Goal: Information Seeking & Learning: Check status

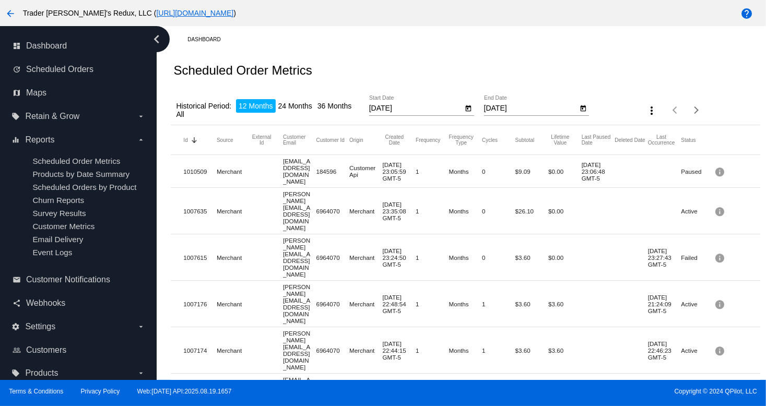
click at [275, 195] on mat-row "1007635 Merchant [EMAIL_ADDRESS][DOMAIN_NAME] 6964070 Merchant [DATE] 23:35:08 …" at bounding box center [465, 211] width 589 height 46
drag, startPoint x: 324, startPoint y: 257, endPoint x: 265, endPoint y: 276, distance: 62.6
click at [304, 281] on mat-row "1007176 Merchant [EMAIL_ADDRESS][DOMAIN_NAME] 6964070 Merchant [DATE] 22:48:54 …" at bounding box center [465, 304] width 589 height 46
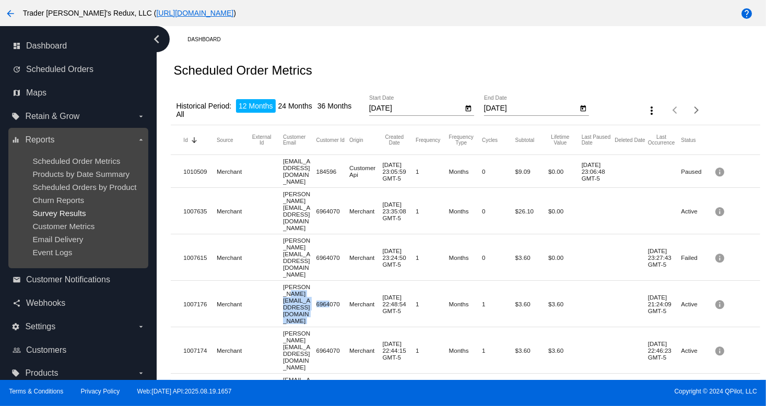
click at [58, 217] on span "Survey Results" at bounding box center [58, 213] width 53 height 9
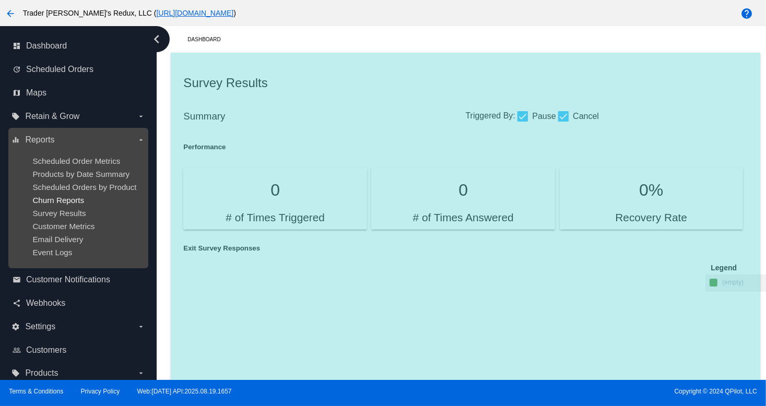
click at [58, 203] on span "Churn Reports" at bounding box center [58, 200] width 52 height 9
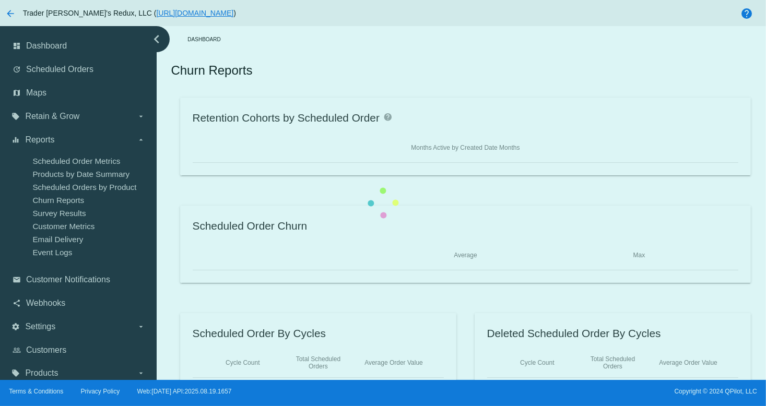
click at [171, 189] on div "Retention Cohorts by Scheduled Order help Months Active by Created Date Months …" at bounding box center [465, 244] width 589 height 293
drag, startPoint x: 75, startPoint y: 173, endPoint x: 417, endPoint y: 197, distance: 343.4
click at [171, 180] on div "Retention Cohorts by Scheduled Order help Months Active by Created Date Months …" at bounding box center [465, 244] width 589 height 293
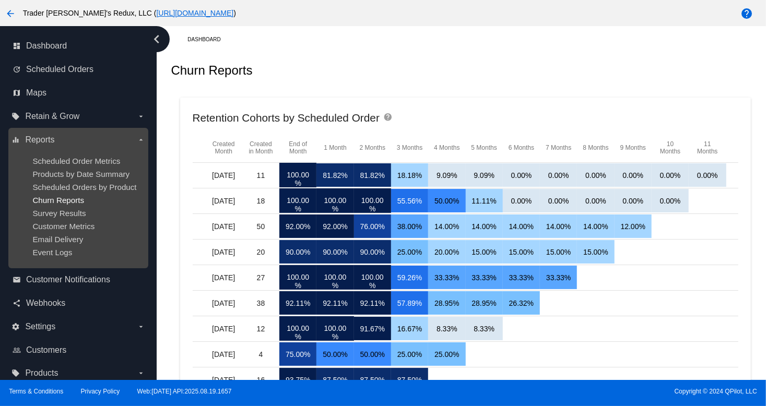
click at [67, 198] on span "Churn Reports" at bounding box center [58, 200] width 52 height 9
click at [58, 230] on span "Customer Metrics" at bounding box center [63, 226] width 62 height 9
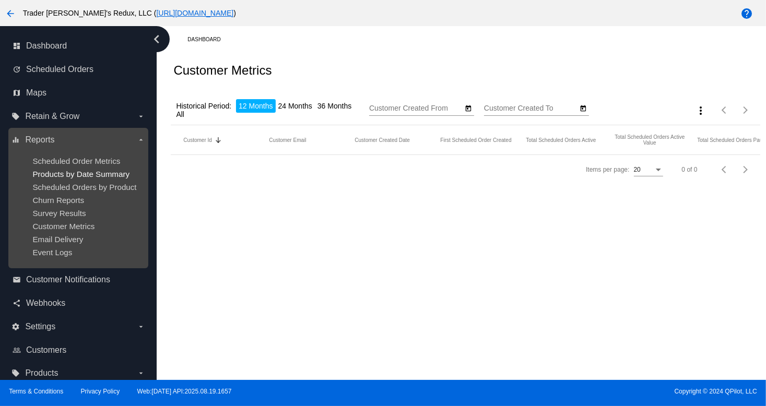
click at [81, 175] on span "Products by Date Summary" at bounding box center [80, 174] width 97 height 9
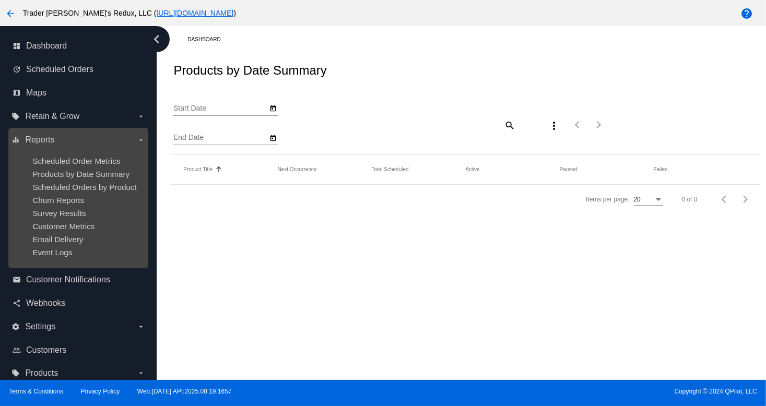
type input "[DATE]"
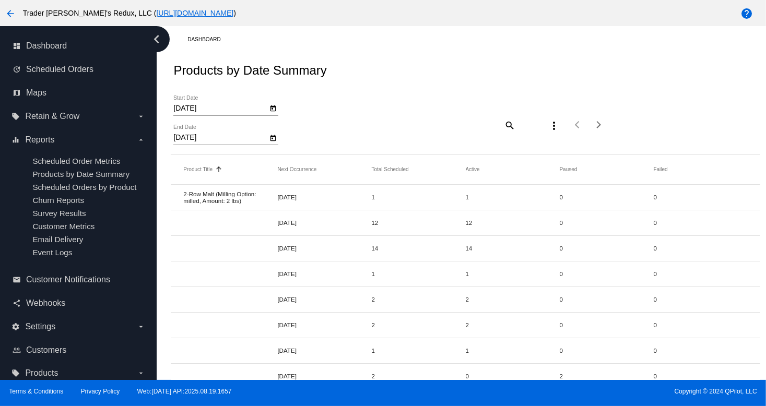
click at [468, 94] on div "[DATE] Start Date [DATE] End Date search more_vert Items per page: 20 1 - 20 of…" at bounding box center [465, 121] width 589 height 66
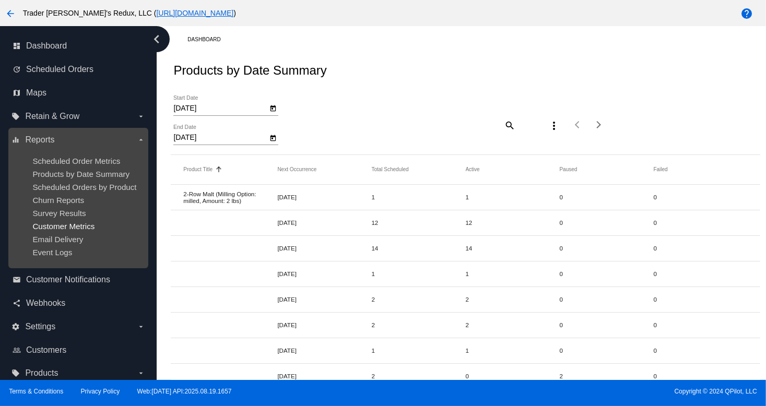
click at [74, 229] on span "Customer Metrics" at bounding box center [63, 226] width 62 height 9
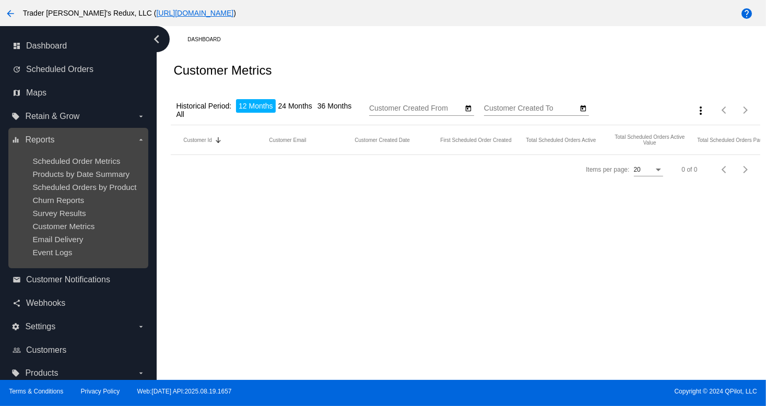
click at [75, 207] on ul "Scheduled Order Metrics Products by Date Summary Scheduled Orders by Product Ch…" at bounding box center [77, 206] width 133 height 117
type input "[DATE]"
